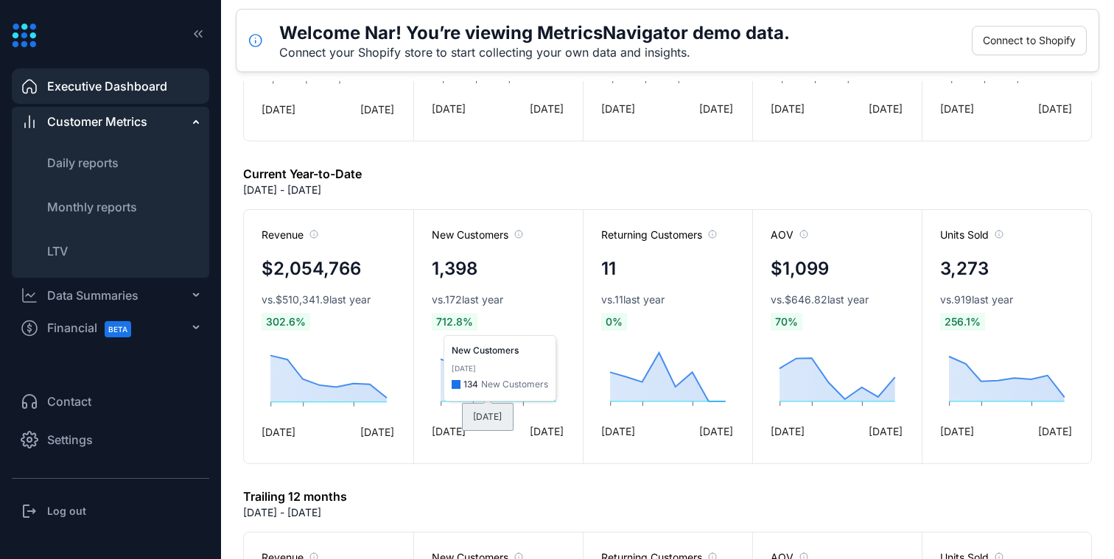
scroll to position [803, 0]
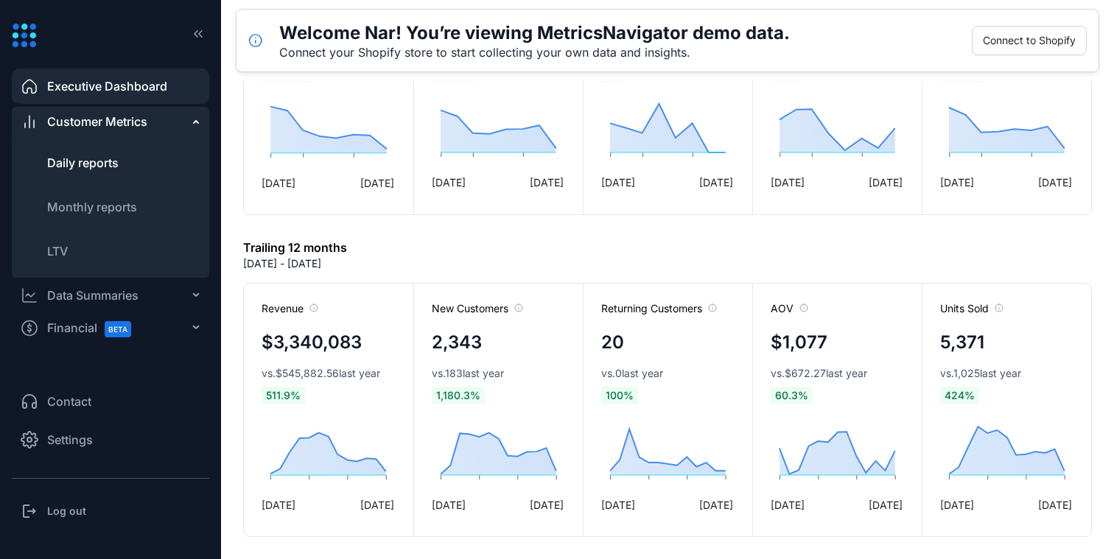
click at [105, 176] on li "Daily reports" at bounding box center [110, 162] width 197 height 35
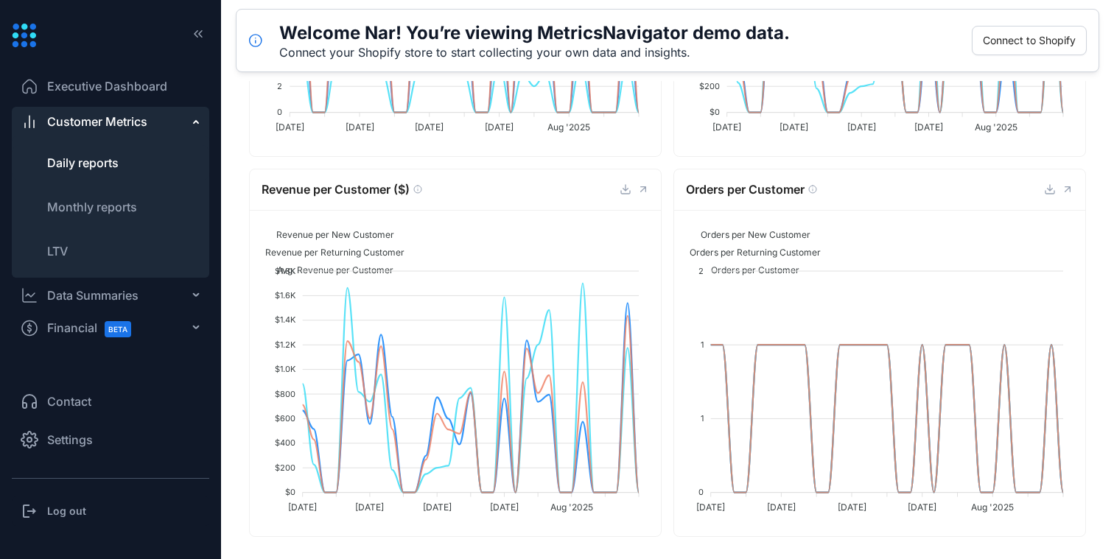
click at [99, 329] on div "BETA" at bounding box center [120, 328] width 47 height 33
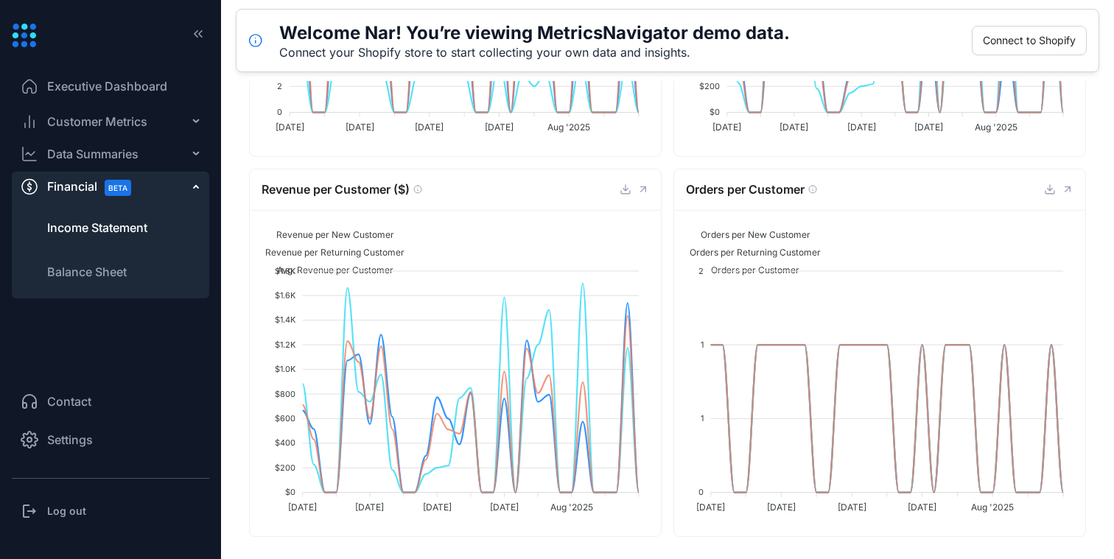
click at [119, 229] on span "Income Statement" at bounding box center [97, 228] width 100 height 18
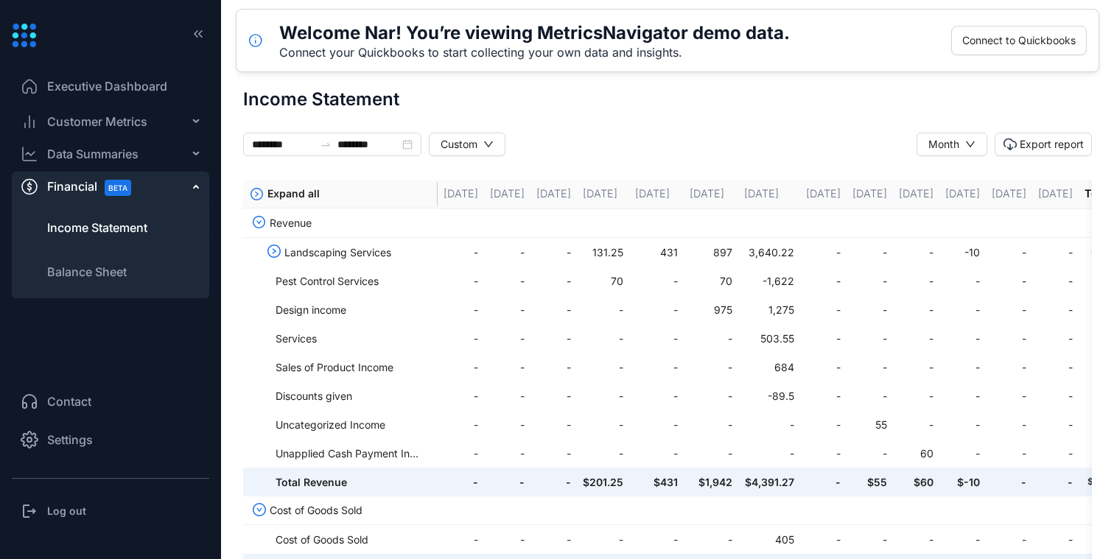
scroll to position [623, 0]
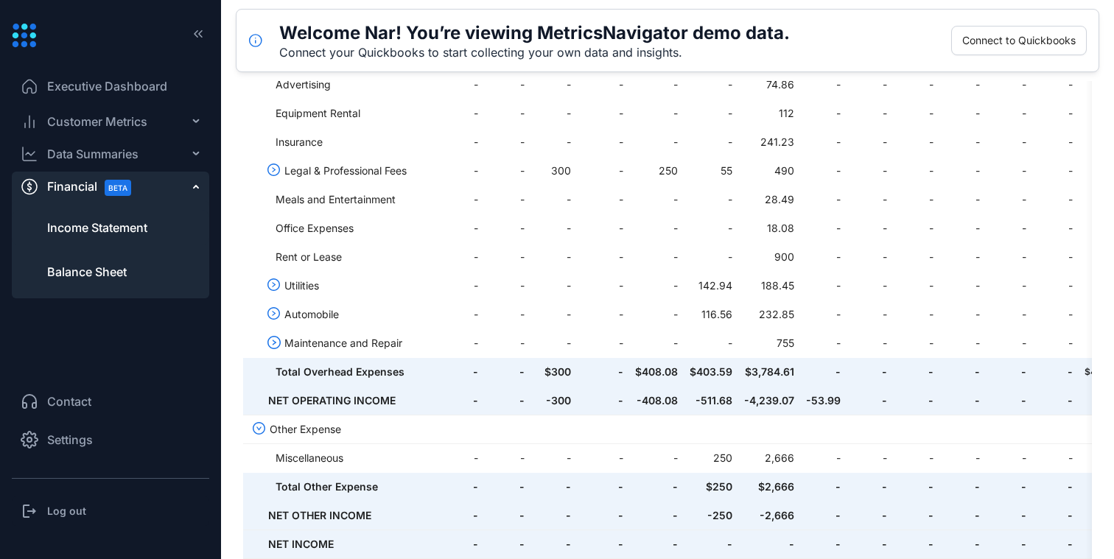
click at [115, 259] on li "Balance Sheet" at bounding box center [110, 271] width 197 height 35
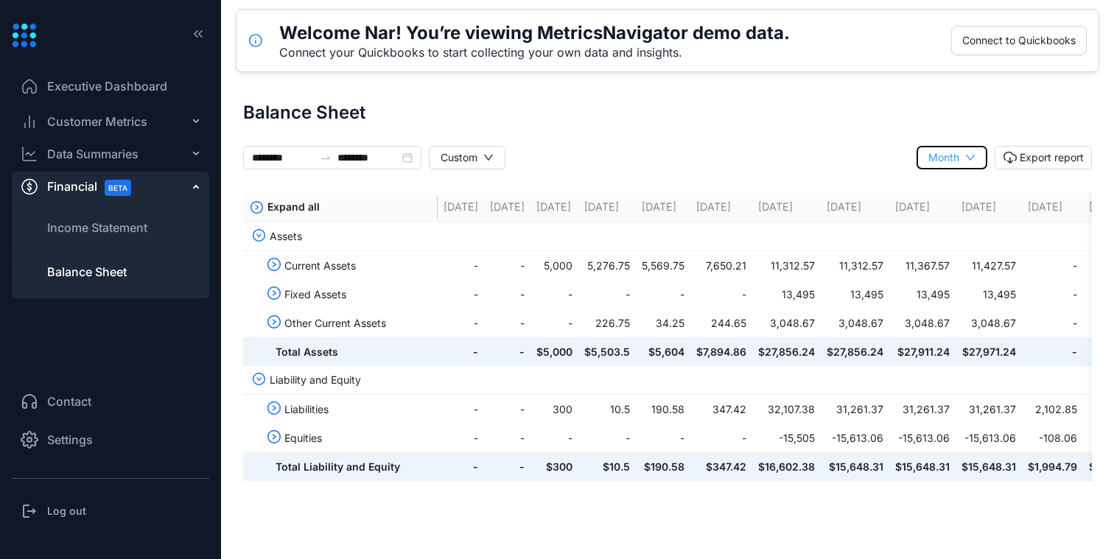
click at [955, 155] on div "Month" at bounding box center [951, 158] width 47 height 16
click at [852, 149] on div "******** ******** ******** ******** Custom Month Export report" at bounding box center [667, 158] width 849 height 24
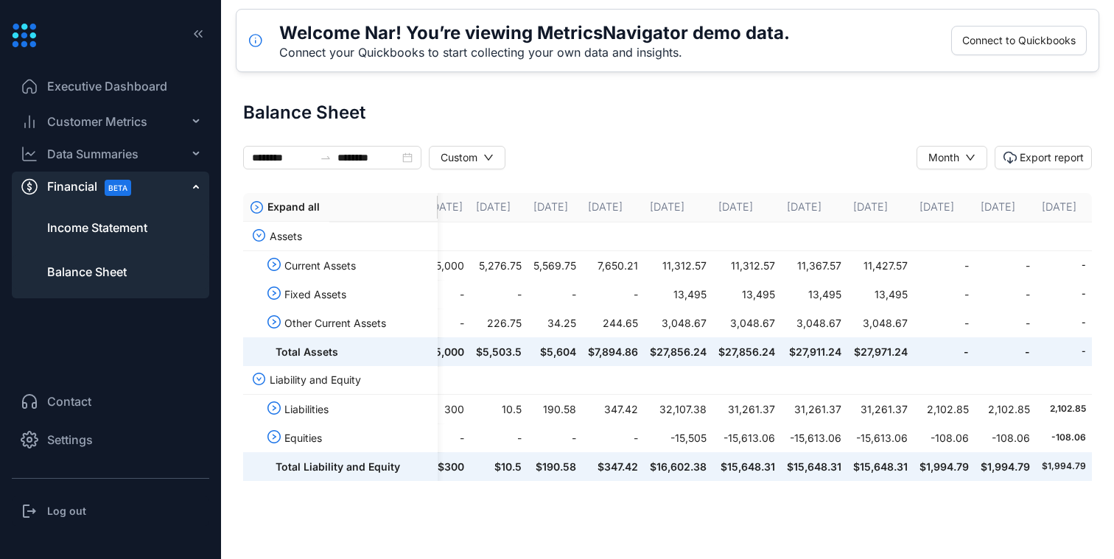
click at [120, 239] on li "Income Statement" at bounding box center [110, 227] width 197 height 35
